Goal: Navigation & Orientation: Find specific page/section

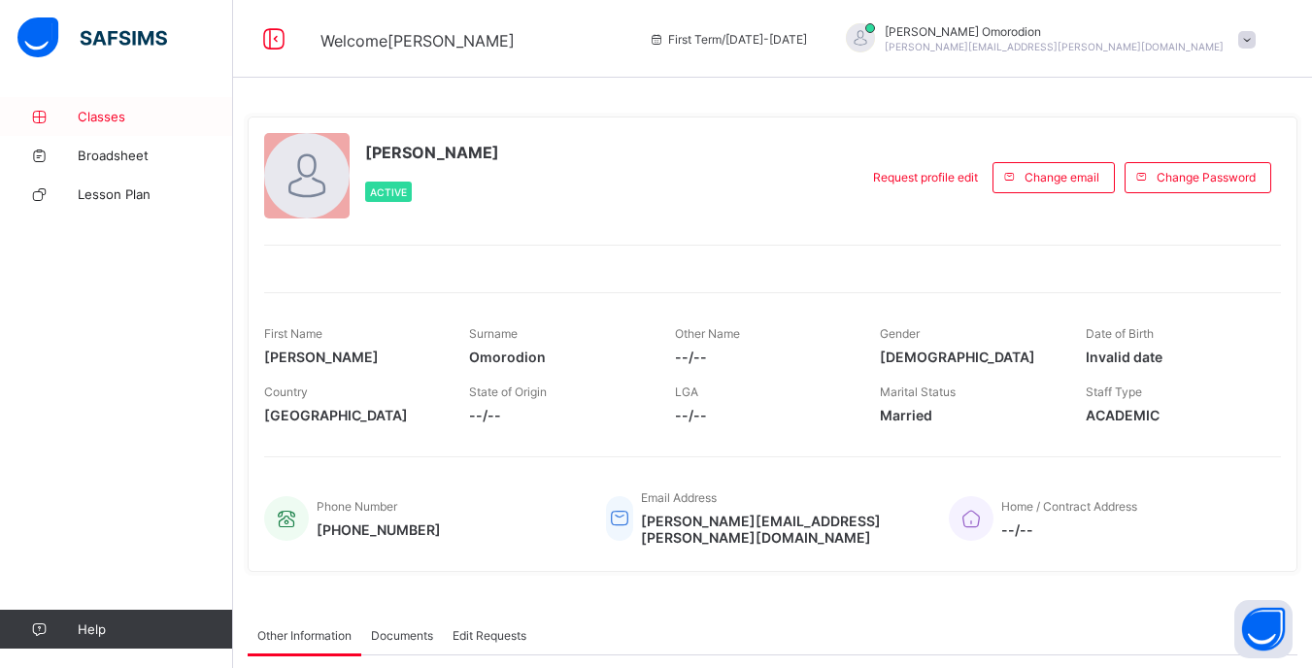
click at [113, 127] on link "Classes" at bounding box center [116, 116] width 233 height 39
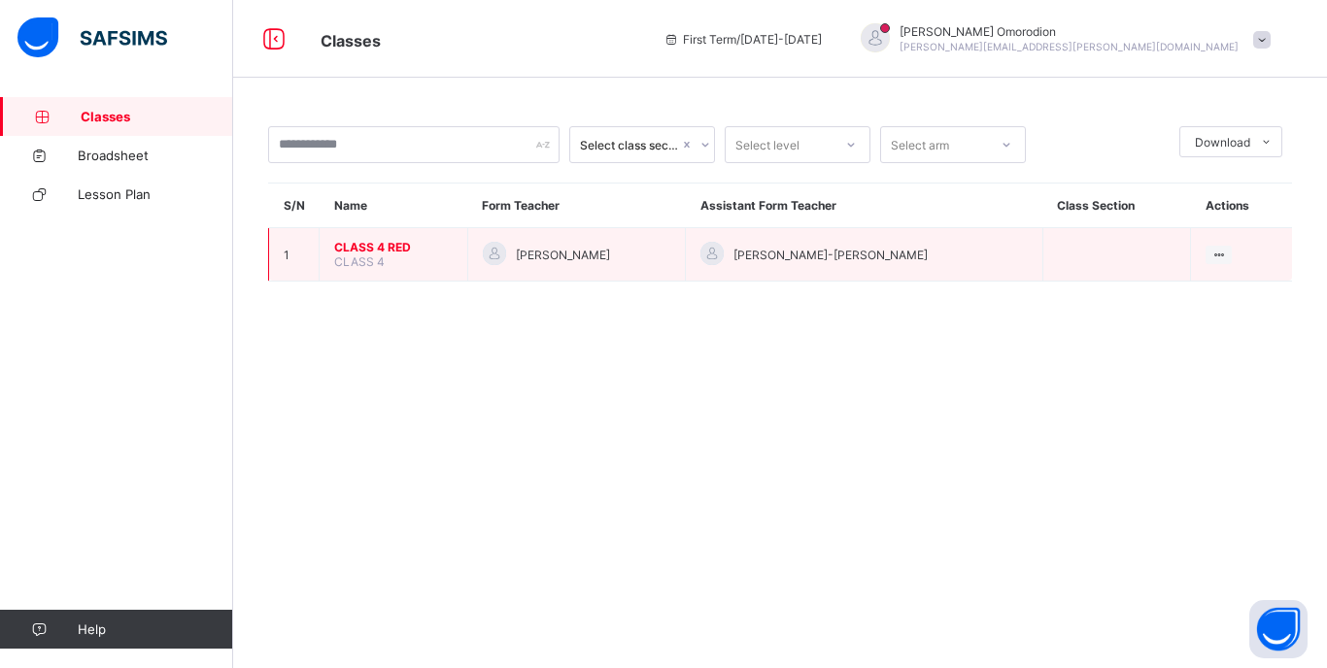
click at [367, 251] on span "CLASS 4 RED" at bounding box center [393, 247] width 118 height 15
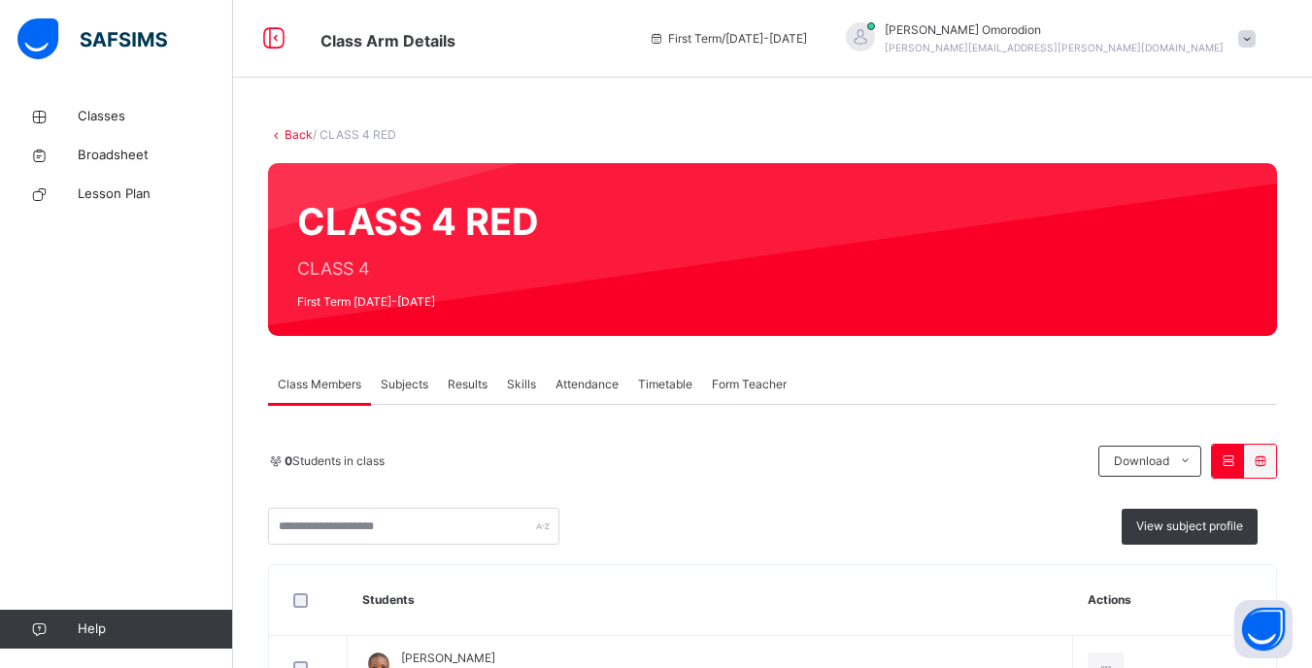
drag, startPoint x: 367, startPoint y: 251, endPoint x: 403, endPoint y: 388, distance: 141.6
click at [403, 388] on span "Subjects" at bounding box center [405, 384] width 48 height 17
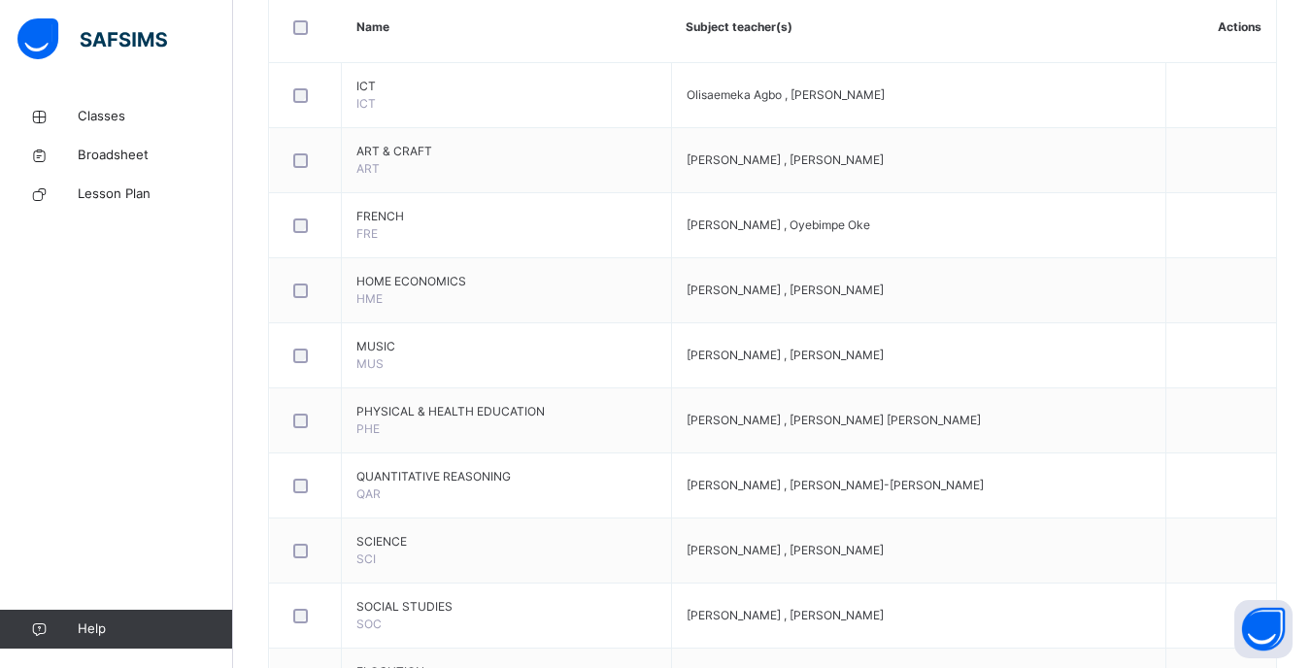
scroll to position [424, 0]
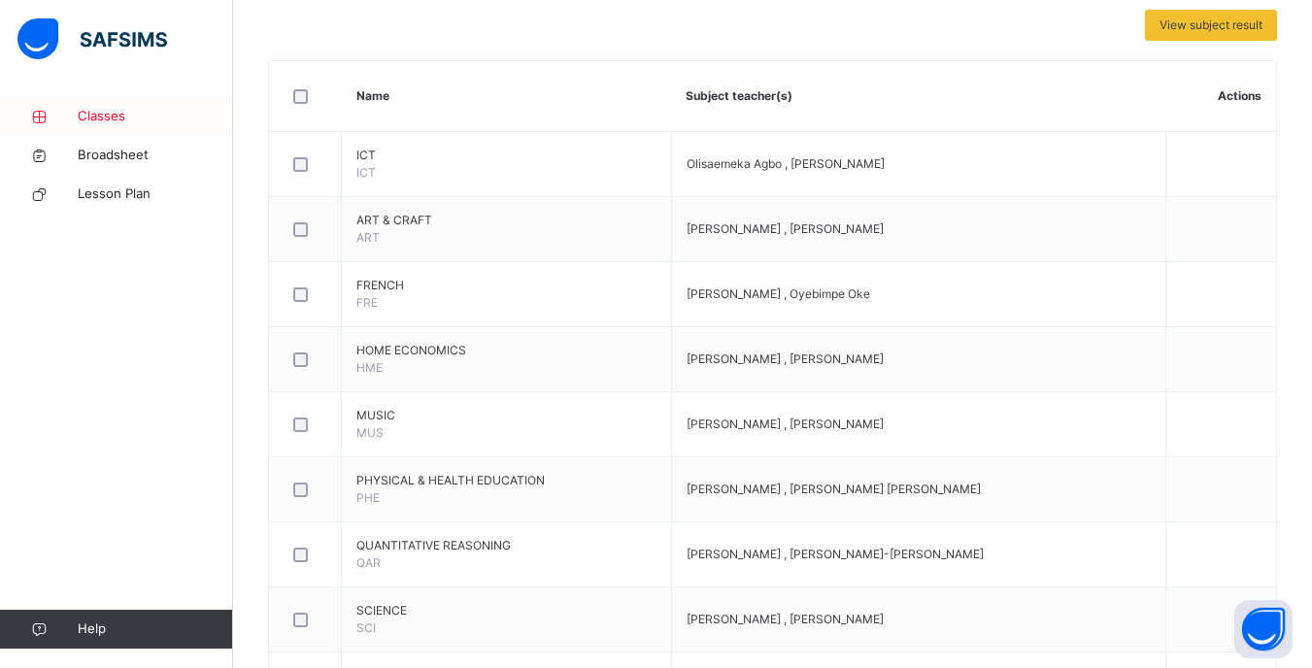
click at [103, 103] on link "Classes" at bounding box center [116, 116] width 233 height 39
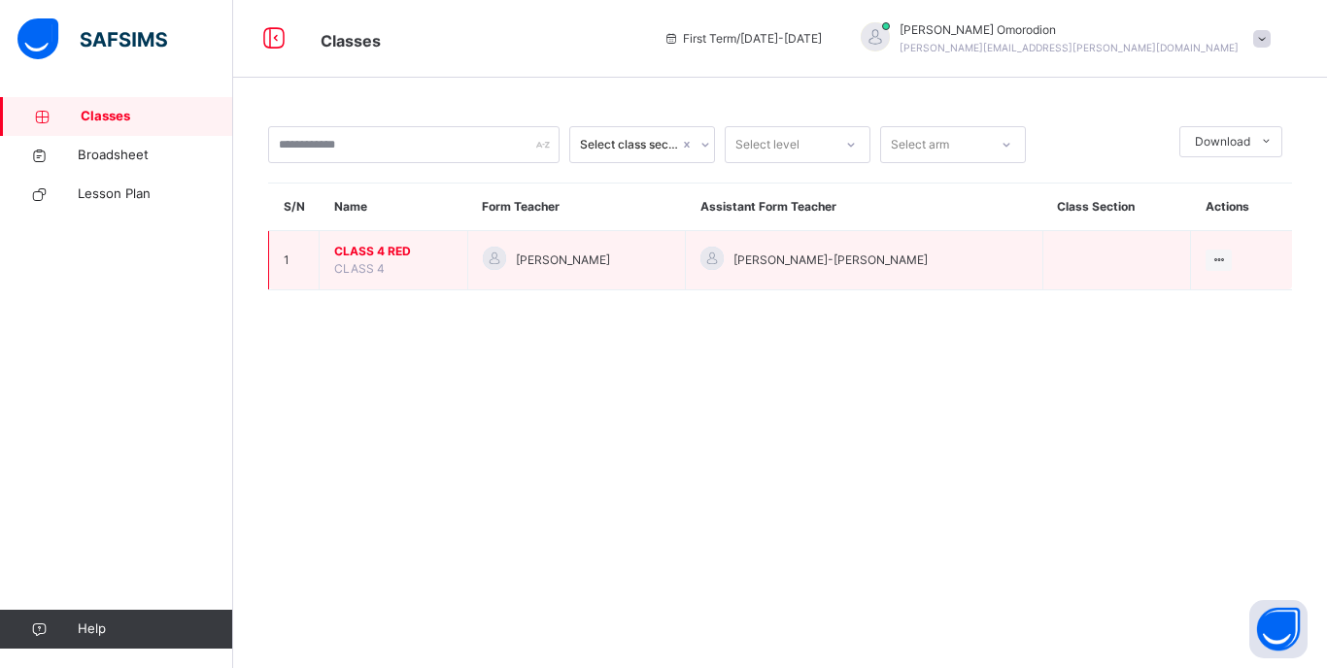
click at [373, 269] on span "CLASS 4" at bounding box center [359, 268] width 51 height 15
click at [367, 250] on span "CLASS 4 RED" at bounding box center [393, 251] width 118 height 17
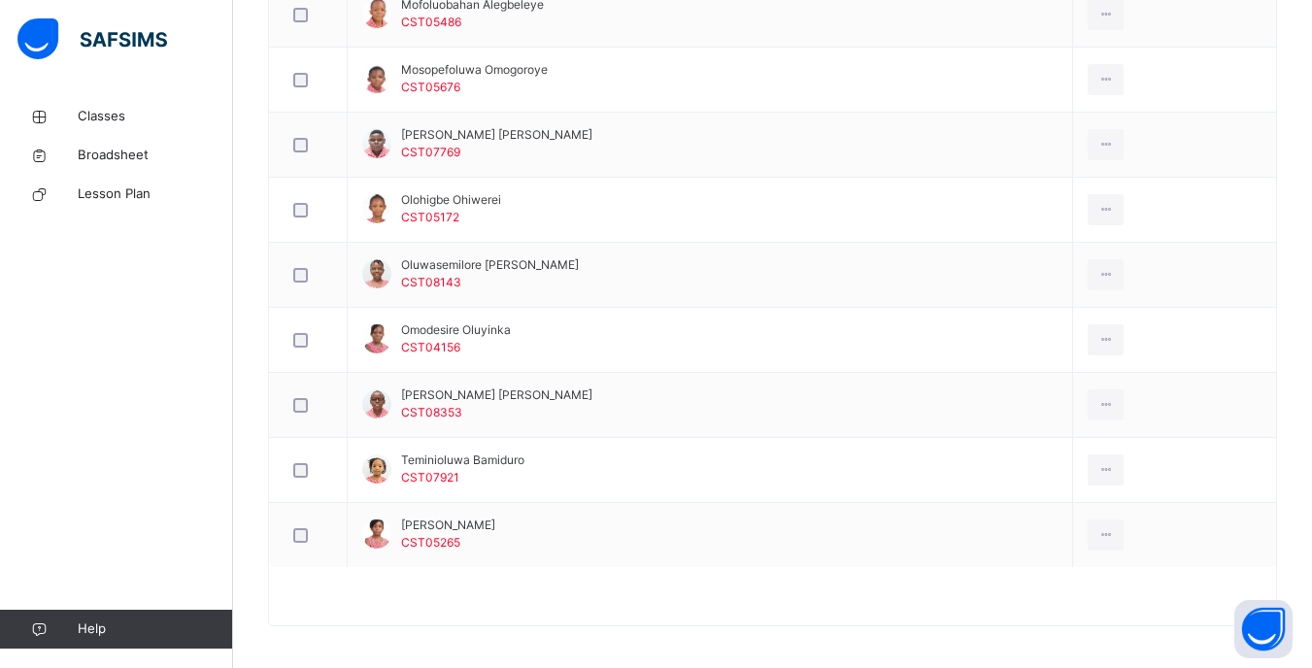
scroll to position [1376, 0]
